Goal: Go to known website: Access a specific website the user already knows

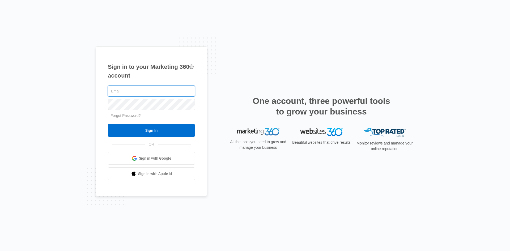
type input "[EMAIL_ADDRESS][DOMAIN_NAME]"
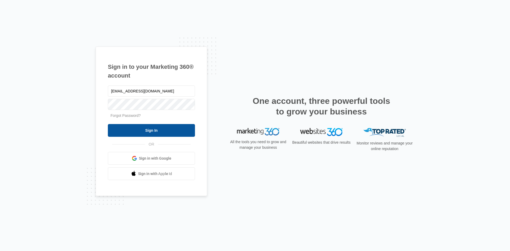
click at [163, 131] on input "Sign In" at bounding box center [151, 130] width 87 height 13
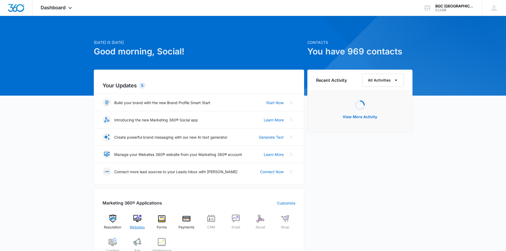
click at [138, 222] on div "Websites" at bounding box center [137, 224] width 20 height 19
